Goal: Use online tool/utility: Utilize a website feature to perform a specific function

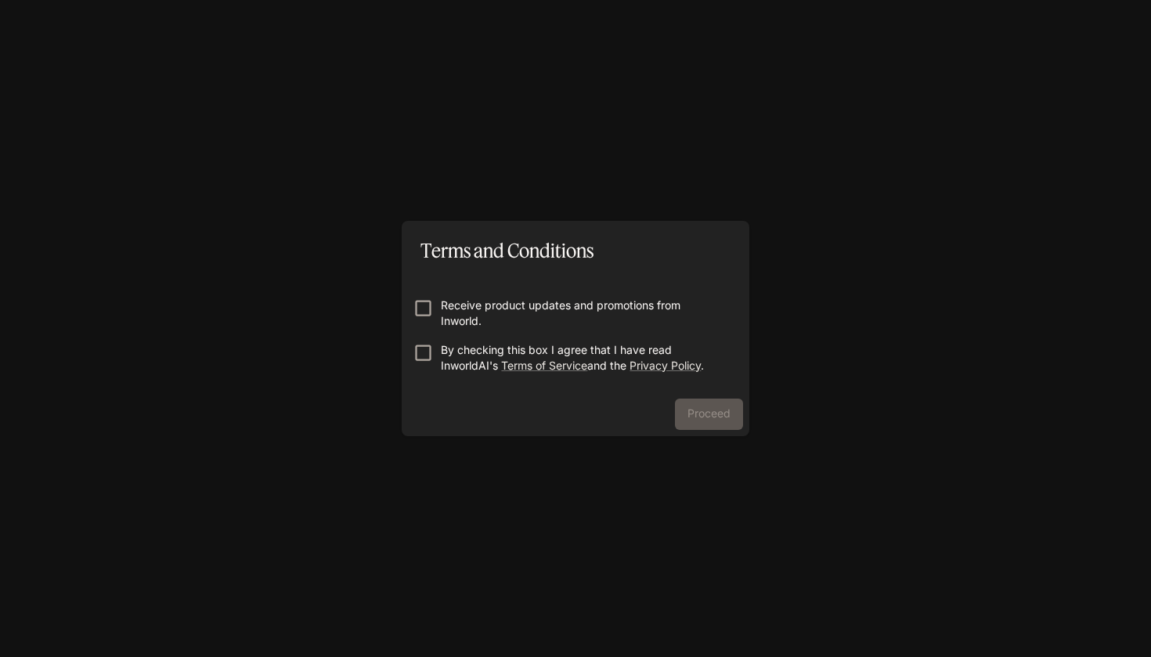
click at [420, 340] on form "Receive product updates and promotions from Inworld. By checking this box I agr…" at bounding box center [575, 328] width 322 height 125
click at [717, 414] on button "Proceed" at bounding box center [709, 413] width 68 height 31
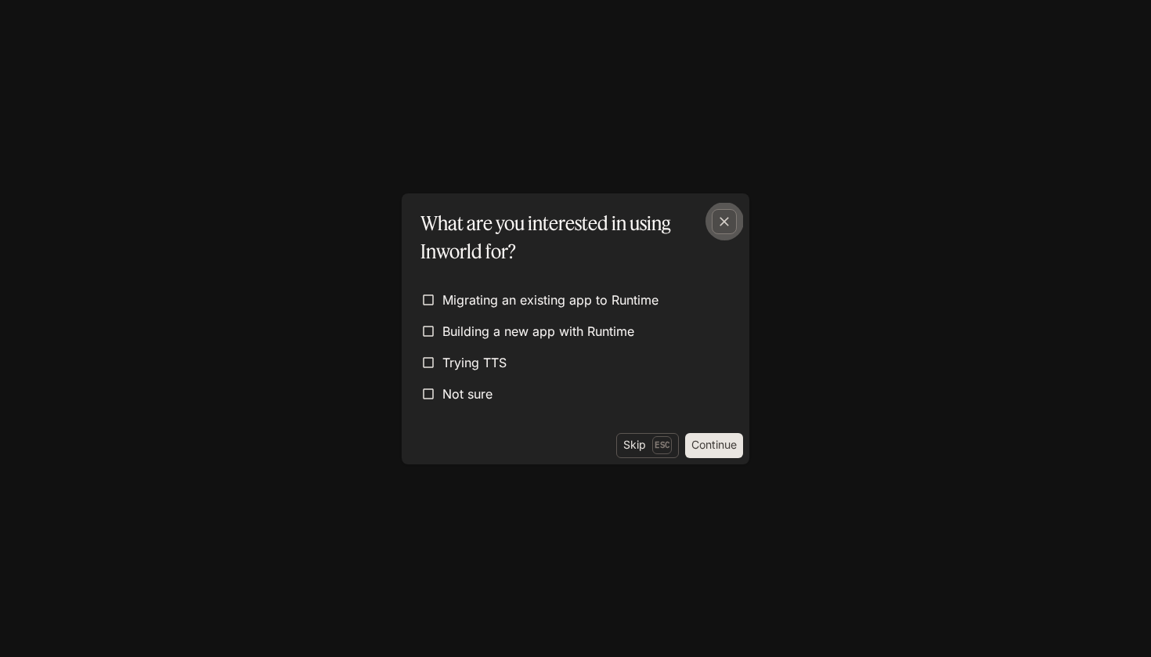
click at [725, 221] on icon "button" at bounding box center [723, 221] width 9 height 9
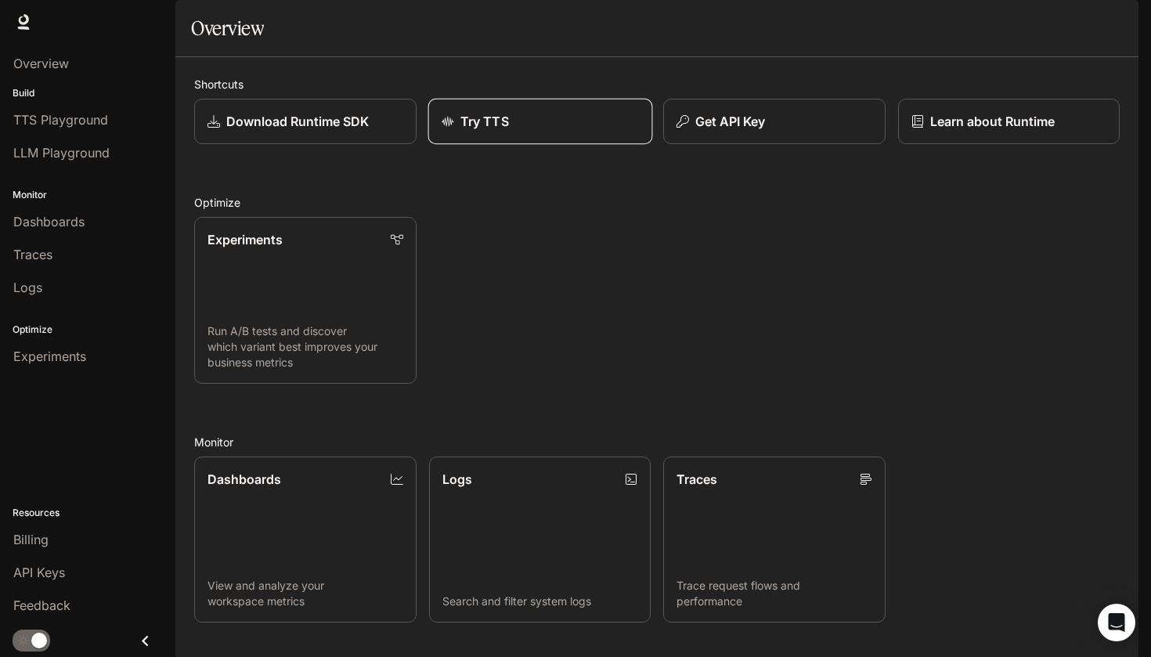
click at [528, 145] on link "Try TTS" at bounding box center [539, 122] width 224 height 46
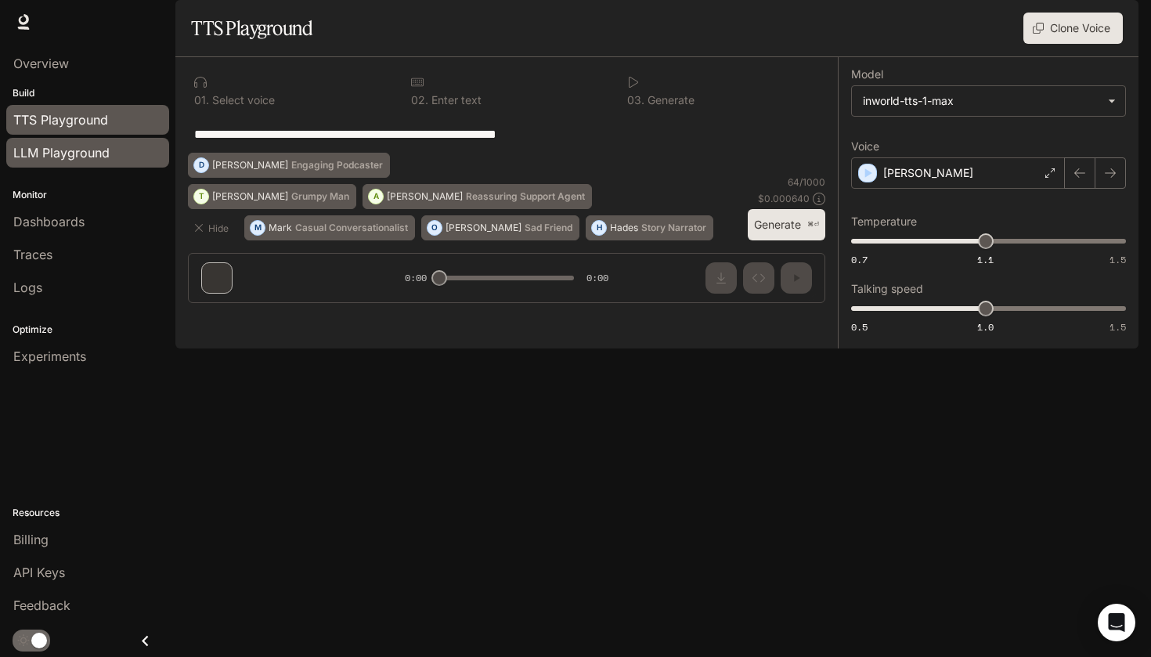
click at [88, 149] on span "LLM Playground" at bounding box center [61, 152] width 96 height 19
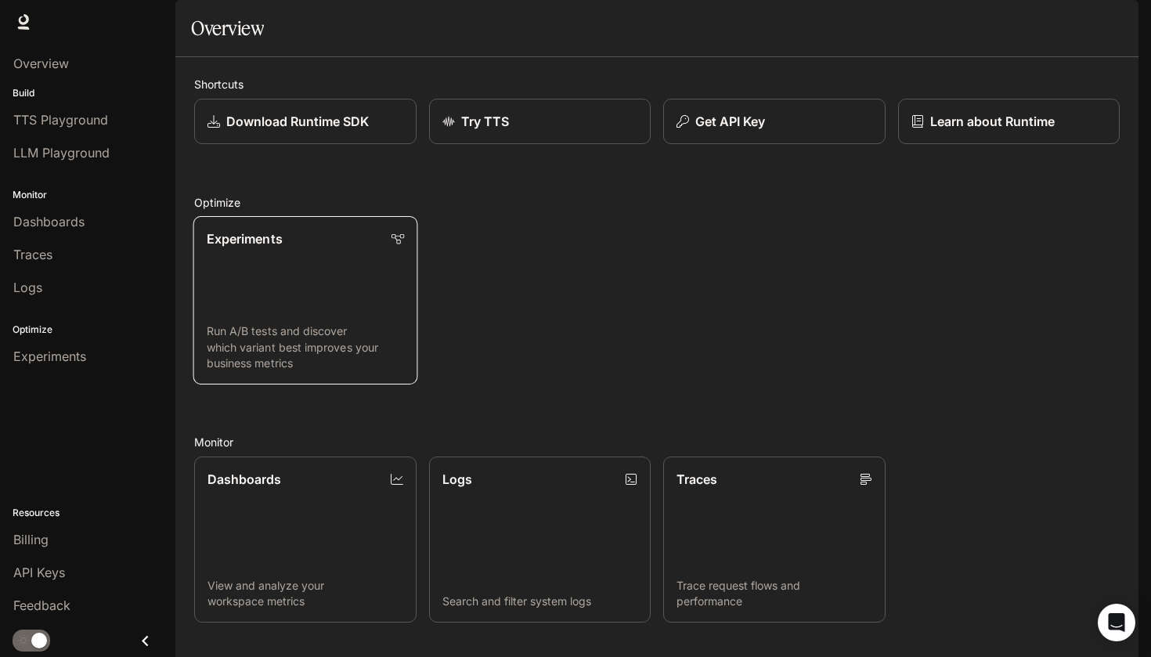
scroll to position [195, 0]
